Goal: Find specific page/section

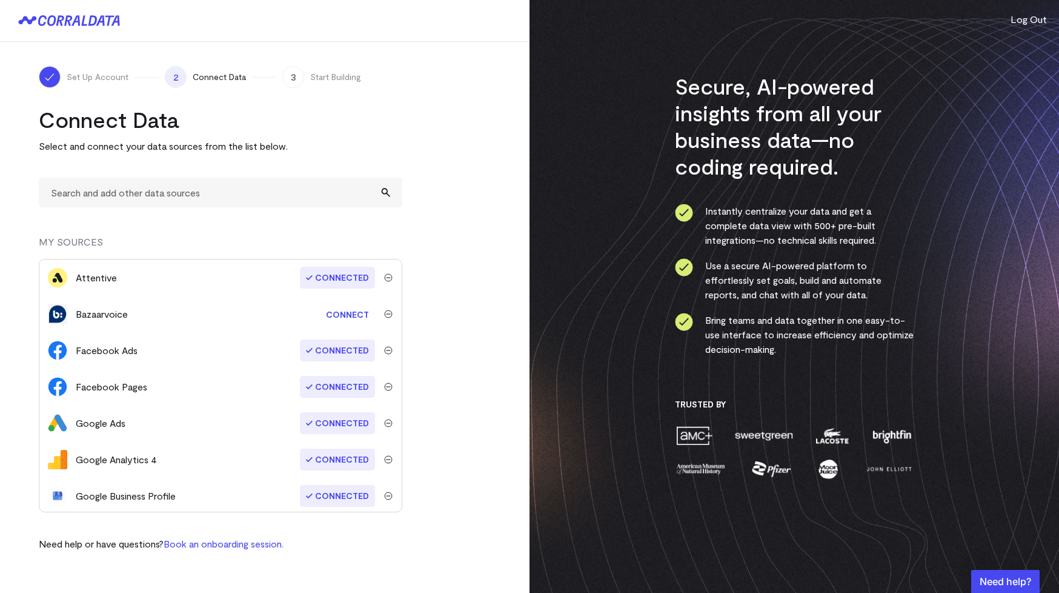
click at [75, 22] on icon at bounding box center [62, 20] width 49 height 11
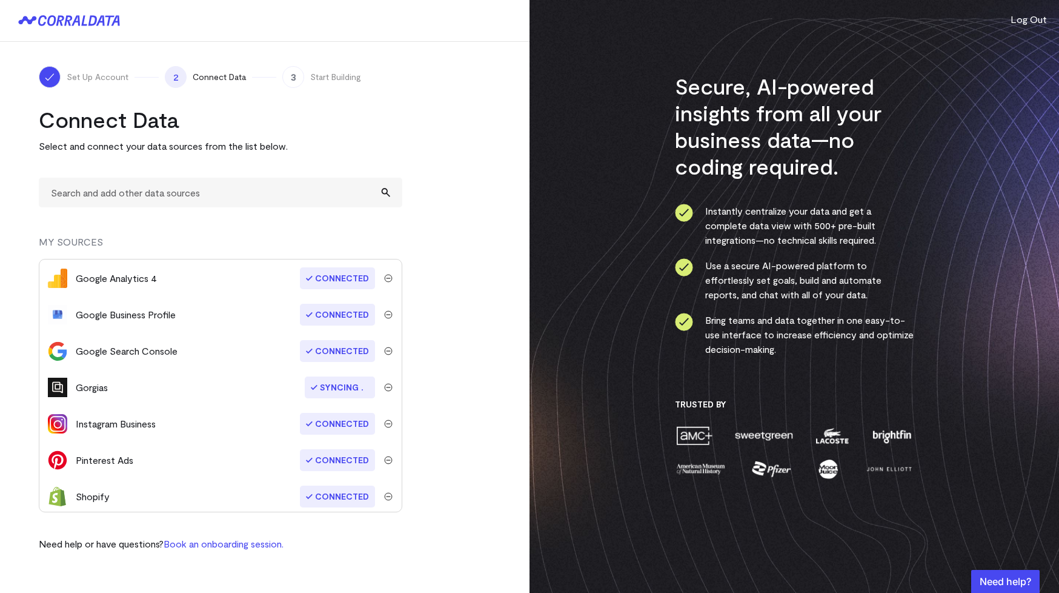
scroll to position [184, 0]
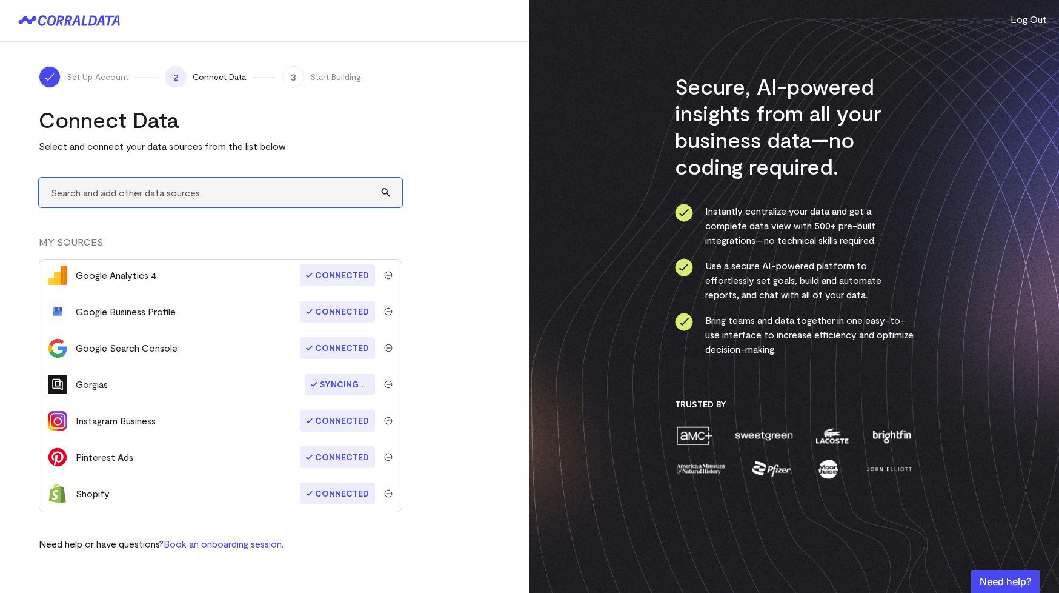
click at [241, 198] on input "text" at bounding box center [221, 193] width 364 height 30
click at [242, 197] on input "text" at bounding box center [221, 193] width 364 height 30
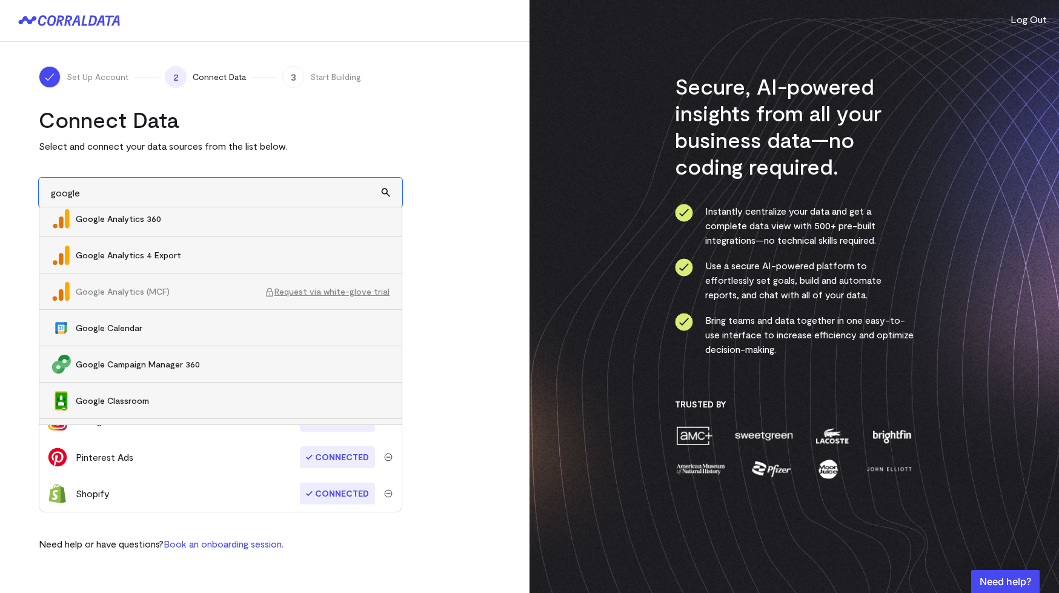
scroll to position [0, 0]
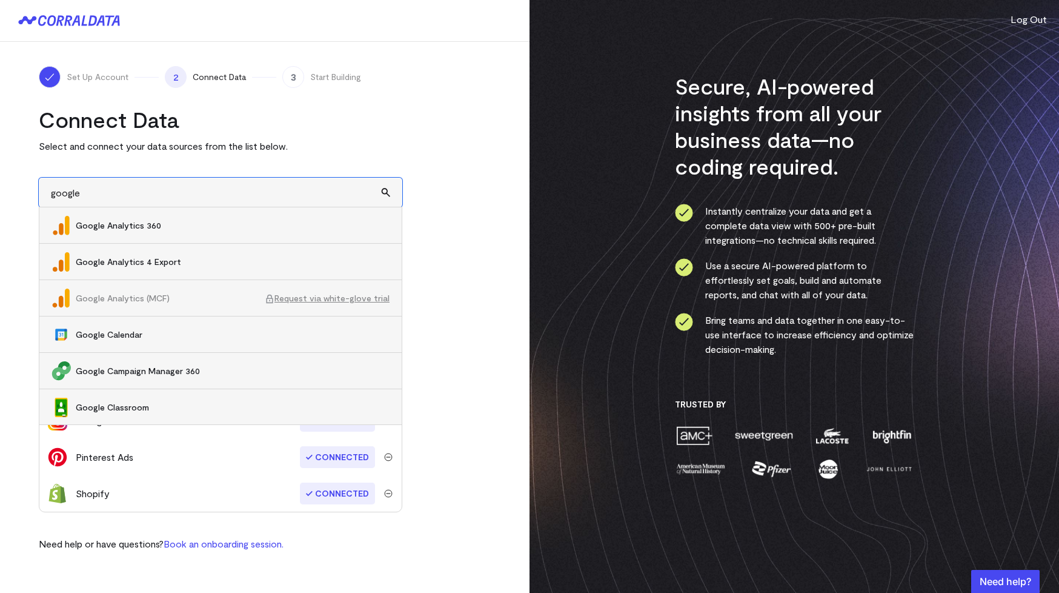
type input "google"
